Goal: Complete application form: Complete application form

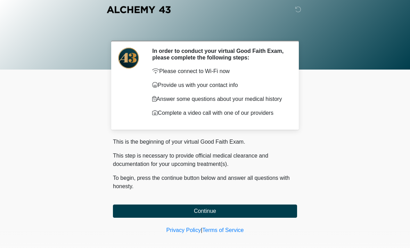
click at [261, 211] on button "Continue" at bounding box center [205, 210] width 184 height 13
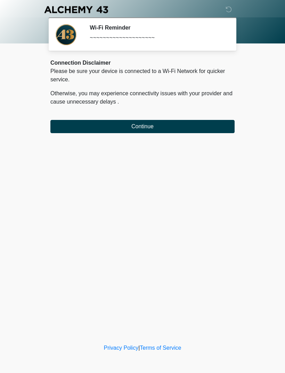
click at [206, 125] on button "Continue" at bounding box center [142, 126] width 184 height 13
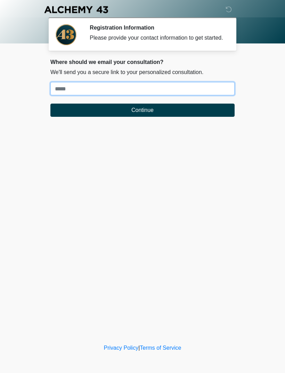
click at [206, 95] on input "Where should we email your treatment plan?" at bounding box center [142, 88] width 184 height 13
type input "**********"
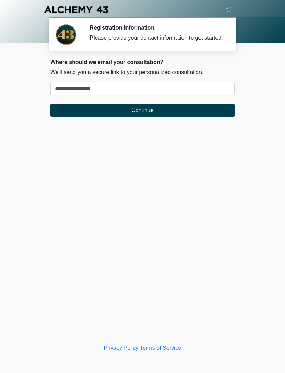
click at [174, 117] on button "Continue" at bounding box center [142, 110] width 184 height 13
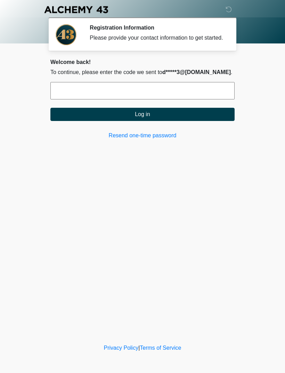
click at [210, 99] on input "text" at bounding box center [142, 90] width 184 height 17
click at [154, 96] on input "text" at bounding box center [142, 90] width 184 height 17
type input "******"
click at [165, 121] on button "Log in" at bounding box center [142, 114] width 184 height 13
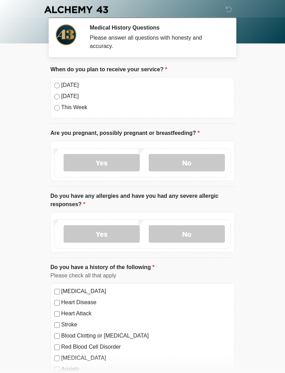
click at [52, 88] on div "[DATE] [DATE] This Week" at bounding box center [142, 97] width 184 height 41
click at [200, 165] on label "No" at bounding box center [187, 162] width 76 height 17
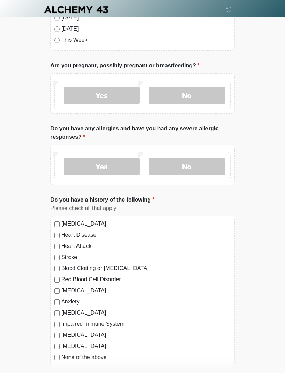
scroll to position [68, 0]
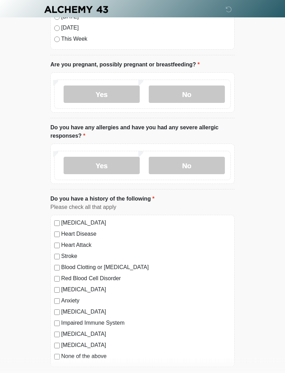
click at [114, 165] on label "Yes" at bounding box center [102, 165] width 76 height 17
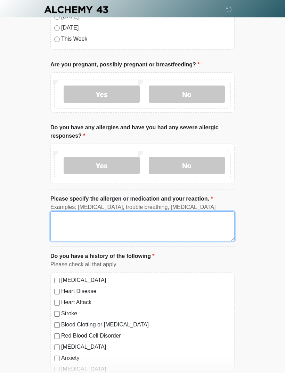
click at [162, 225] on textarea "Please specify the allergen or medication and your reaction." at bounding box center [142, 226] width 184 height 30
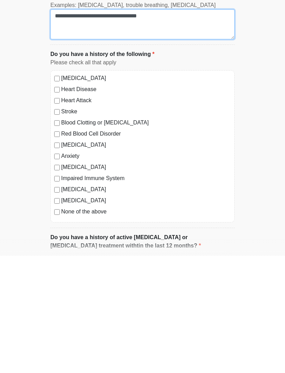
scroll to position [157, 0]
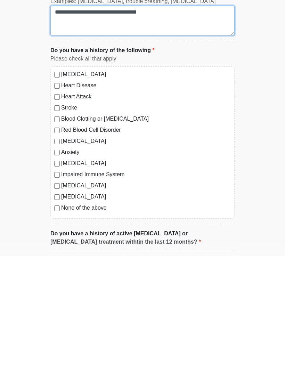
type textarea "**********"
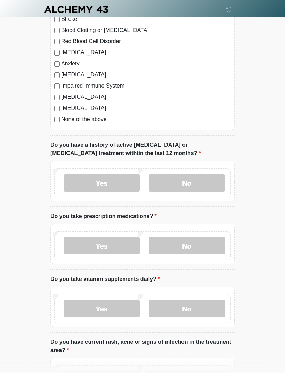
scroll to position [365, 0]
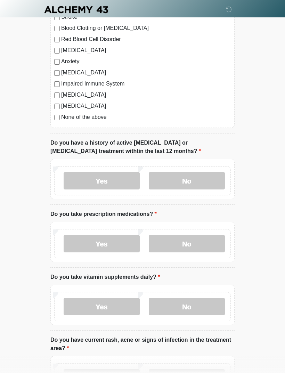
click at [196, 180] on label "No" at bounding box center [187, 180] width 76 height 17
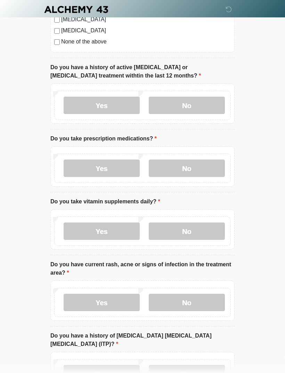
scroll to position [441, 0]
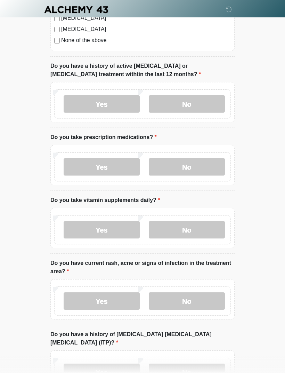
click at [193, 166] on label "No" at bounding box center [187, 166] width 76 height 17
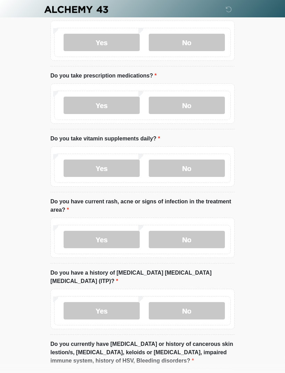
scroll to position [509, 0]
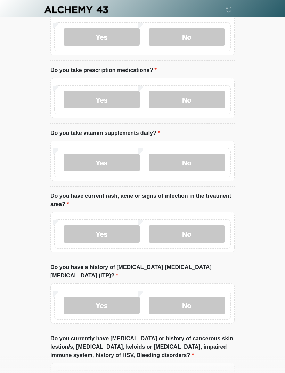
click at [193, 168] on label "No" at bounding box center [187, 162] width 76 height 17
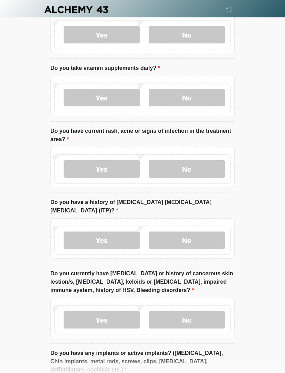
scroll to position [583, 0]
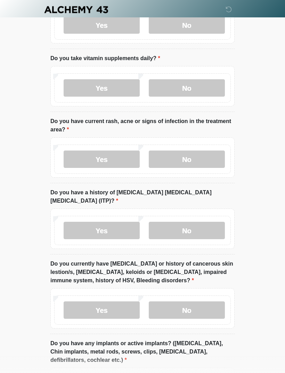
click at [199, 157] on label "No" at bounding box center [187, 158] width 76 height 17
click at [188, 222] on label "No" at bounding box center [187, 230] width 76 height 17
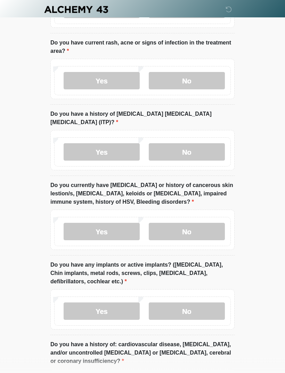
click at [194, 223] on label "No" at bounding box center [187, 231] width 76 height 17
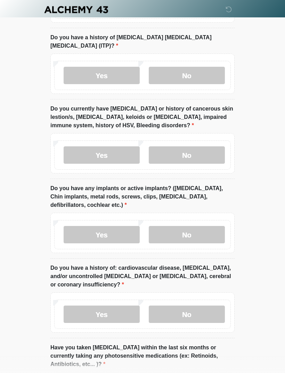
scroll to position [766, 0]
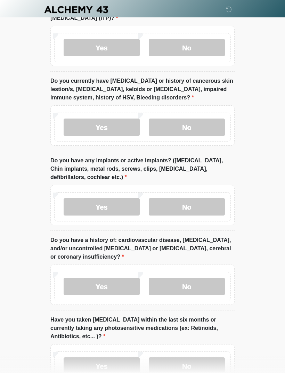
click at [108, 198] on label "Yes" at bounding box center [102, 206] width 76 height 17
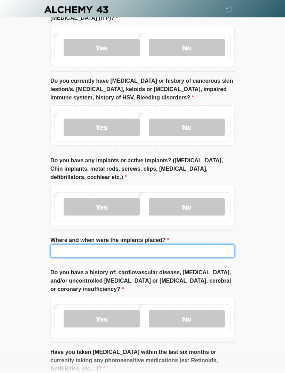
click at [164, 244] on input "Where and when were the implants placed?" at bounding box center [142, 250] width 184 height 13
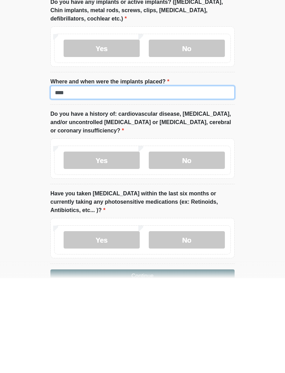
scroll to position [835, 0]
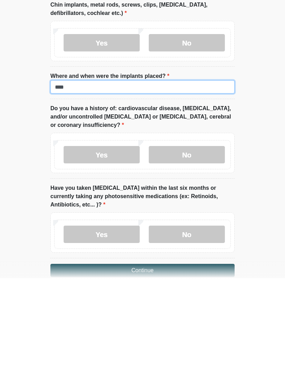
type input "****"
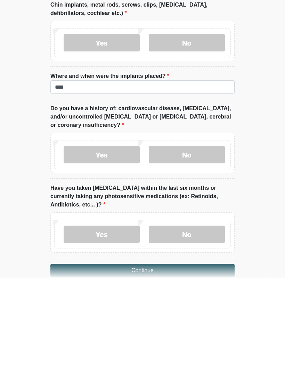
click at [201, 241] on label "No" at bounding box center [187, 249] width 76 height 17
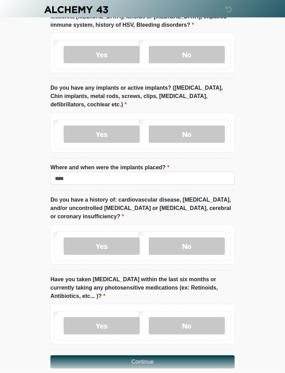
click at [195, 247] on label "No" at bounding box center [187, 325] width 76 height 17
click at [171, 247] on button "Continue" at bounding box center [142, 361] width 184 height 13
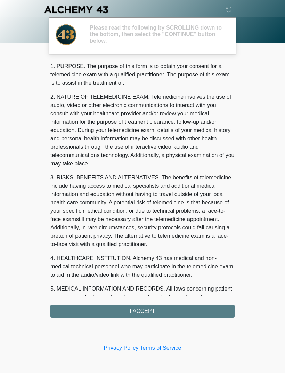
scroll to position [0, 0]
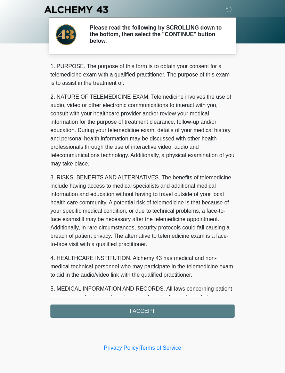
click at [191, 247] on div "1. PURPOSE. The purpose of this form is to obtain your consent for a telemedici…" at bounding box center [142, 189] width 184 height 255
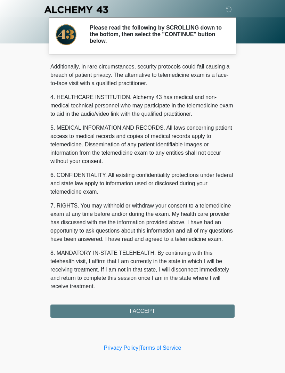
click at [151, 247] on button "I ACCEPT" at bounding box center [142, 310] width 184 height 13
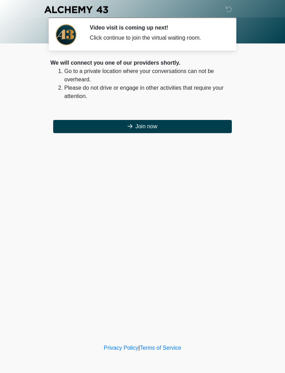
click at [197, 122] on button "Join now" at bounding box center [142, 126] width 179 height 13
